Goal: Find contact information: Find contact information

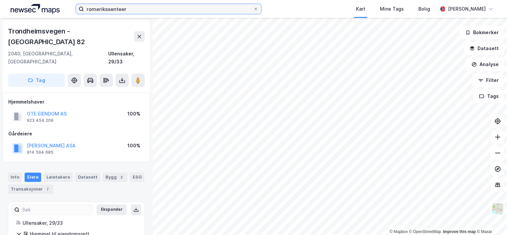
click at [131, 10] on input "romerikssenteer" at bounding box center [168, 9] width 169 height 10
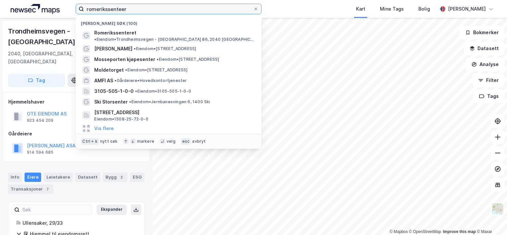
click at [131, 10] on input "romerikssenteer" at bounding box center [168, 9] width 169 height 10
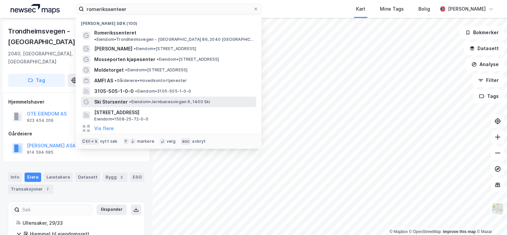
click at [142, 99] on span "• Eiendom • Jernbanesvingen 6, 1400 Ski" at bounding box center [169, 101] width 81 height 5
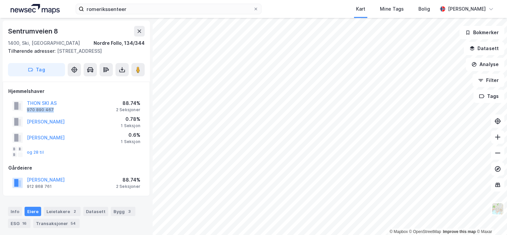
drag, startPoint x: 52, startPoint y: 109, endPoint x: 27, endPoint y: 109, distance: 25.2
click at [27, 109] on div "THON SKI AS 970 890 467" at bounding box center [34, 105] width 44 height 13
copy div "970 890 467"
